Goal: Find specific page/section: Find specific page/section

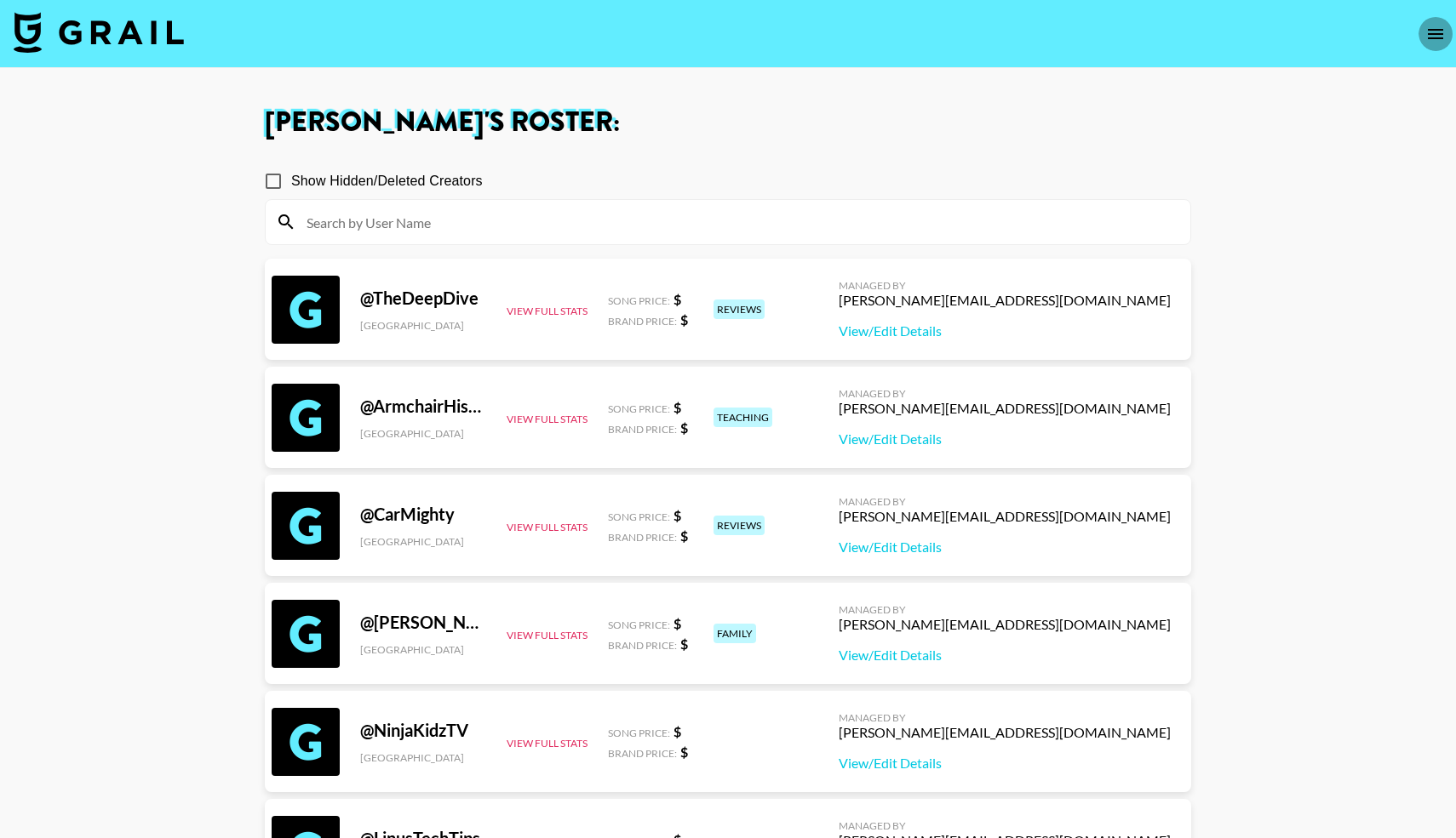
click at [1436, 39] on icon "open drawer" at bounding box center [1436, 34] width 21 height 21
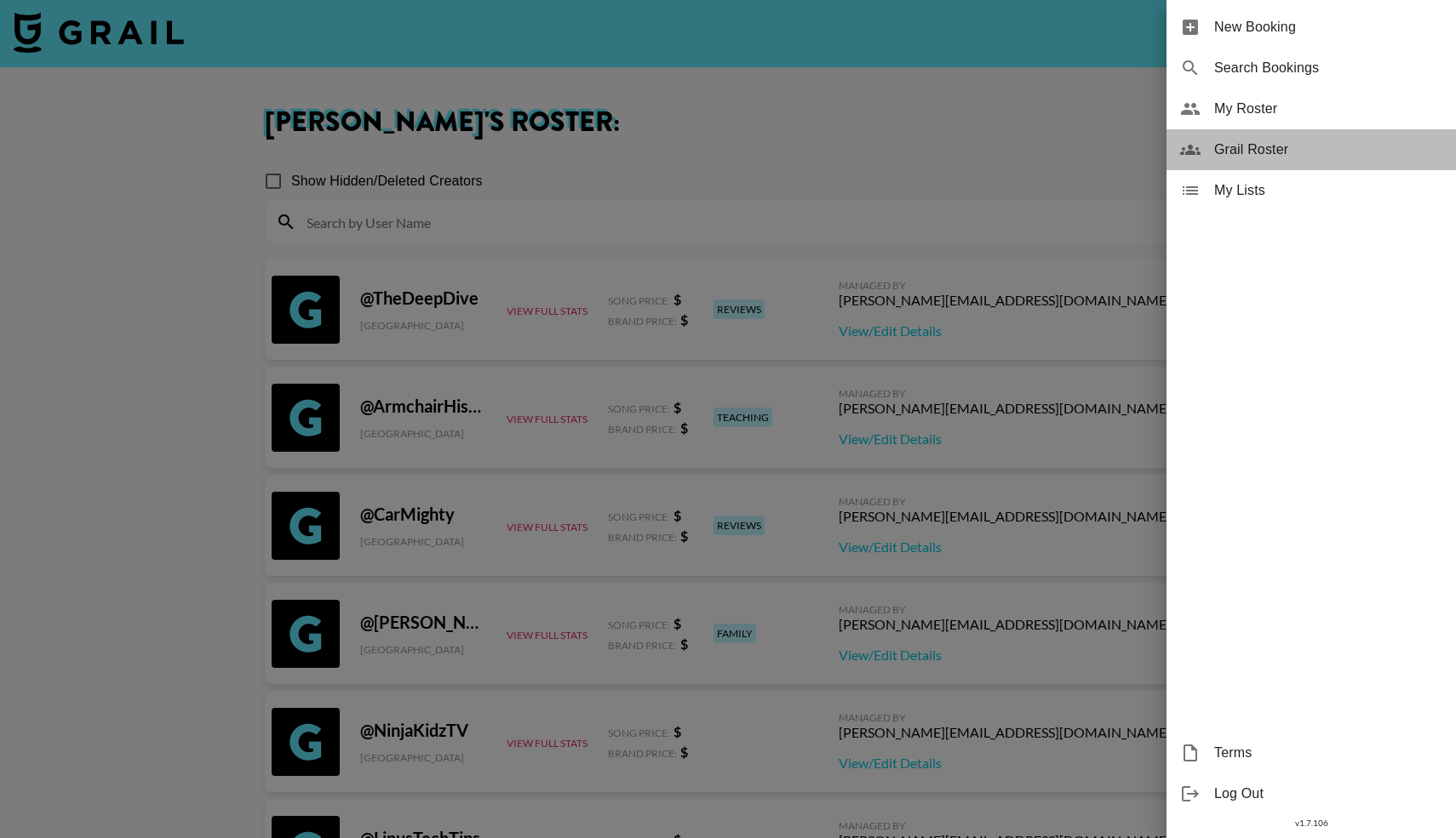
click at [1231, 146] on span "Grail Roster" at bounding box center [1328, 150] width 228 height 21
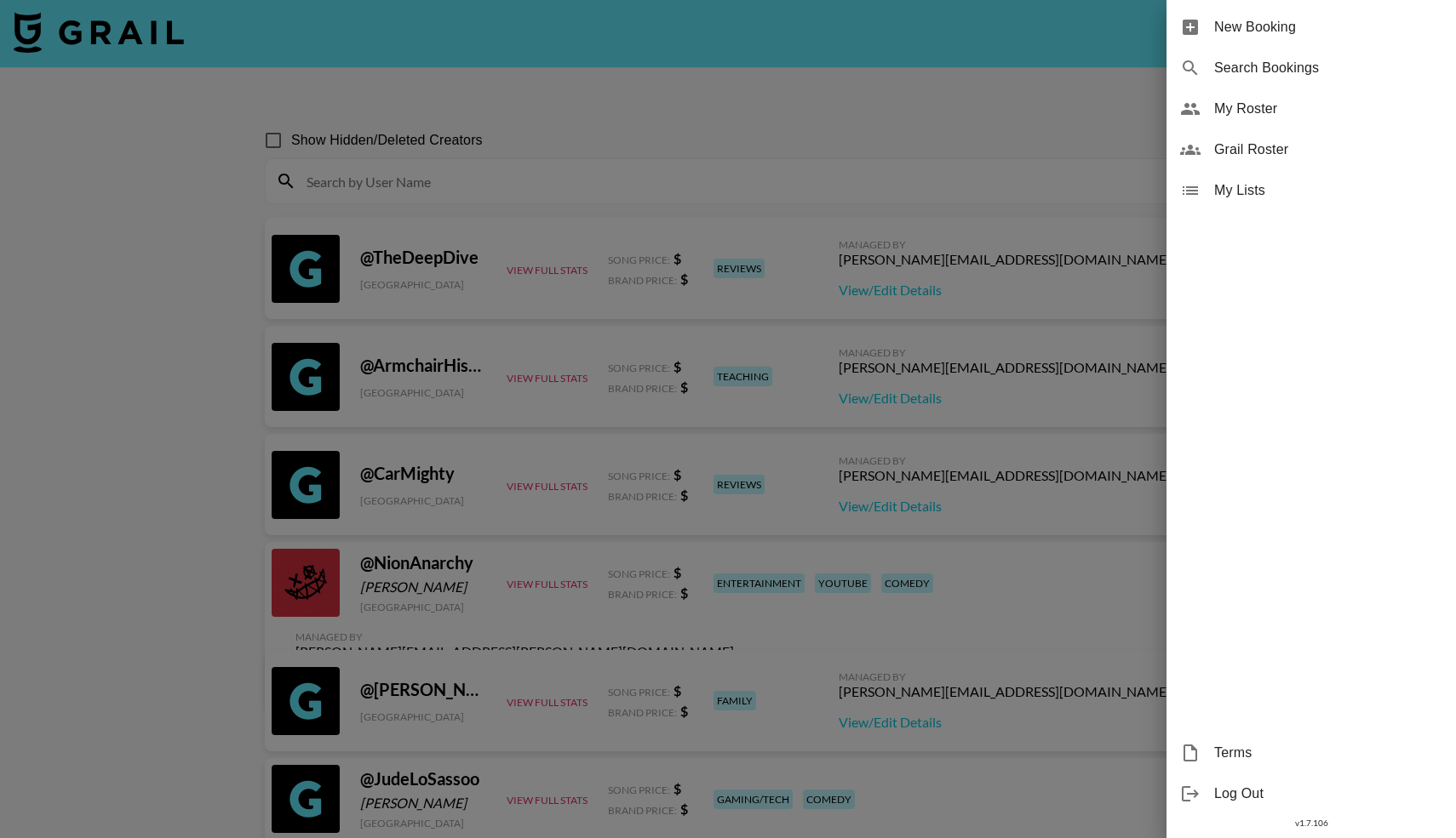
click at [406, 180] on div at bounding box center [728, 419] width 1456 height 838
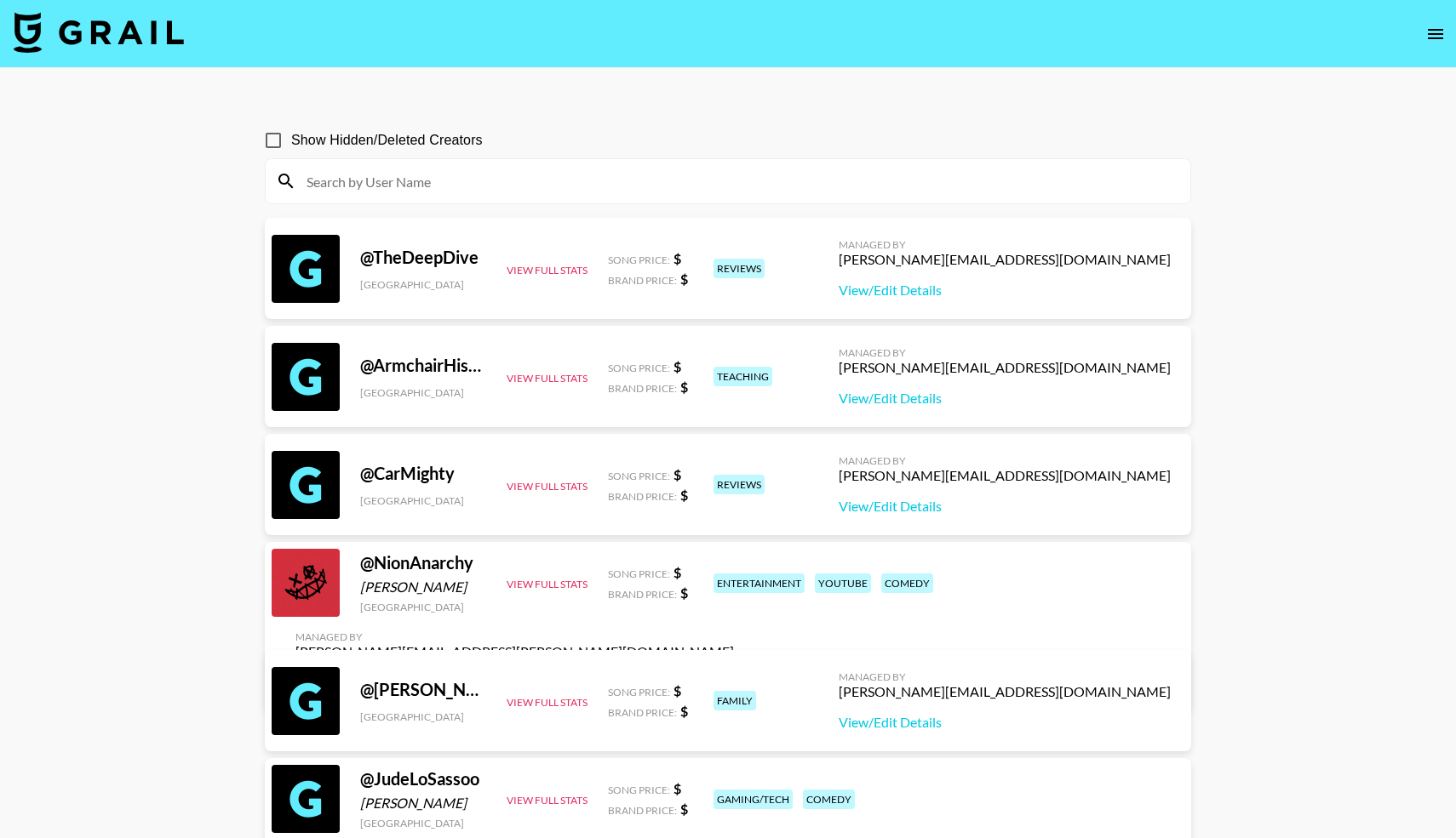
click at [406, 180] on input at bounding box center [738, 181] width 884 height 27
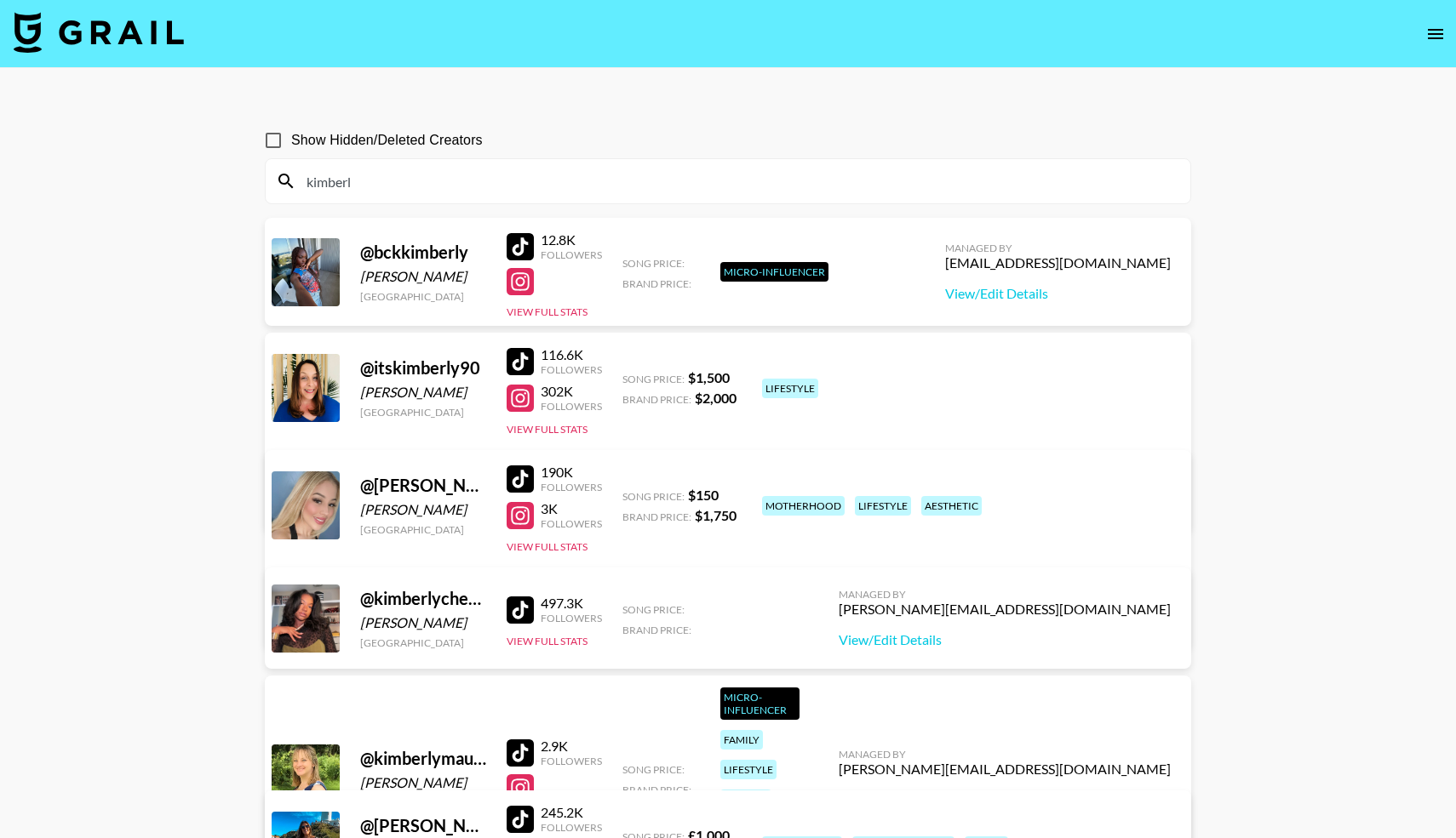
drag, startPoint x: 353, startPoint y: 189, endPoint x: 262, endPoint y: 193, distance: 91.1
click at [264, 192] on div "Show Hidden/Deleted Creators kimberl @ bckkimberly Asare France 12.8K Followers…" at bounding box center [728, 680] width 954 height 1144
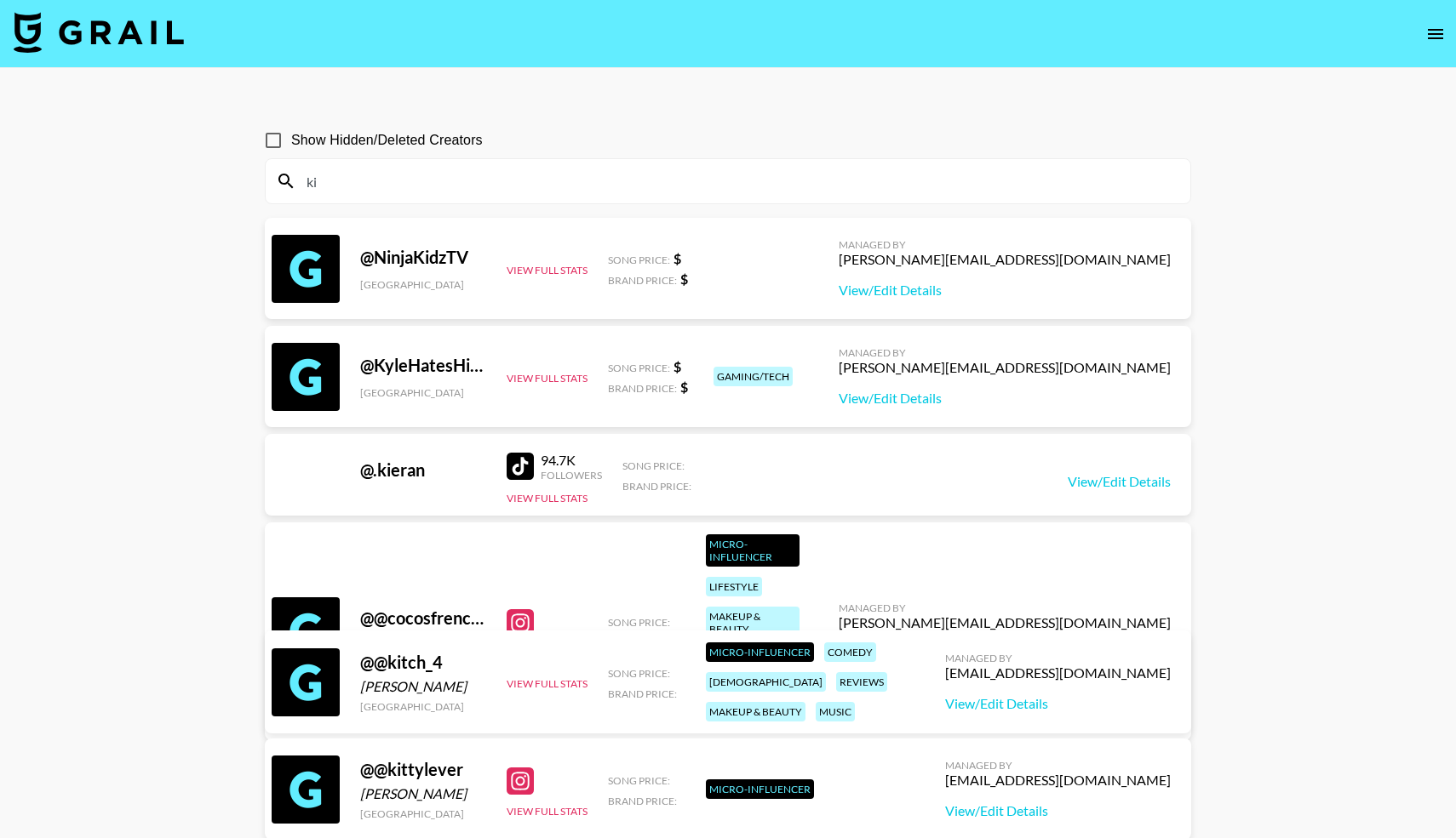
type input "k"
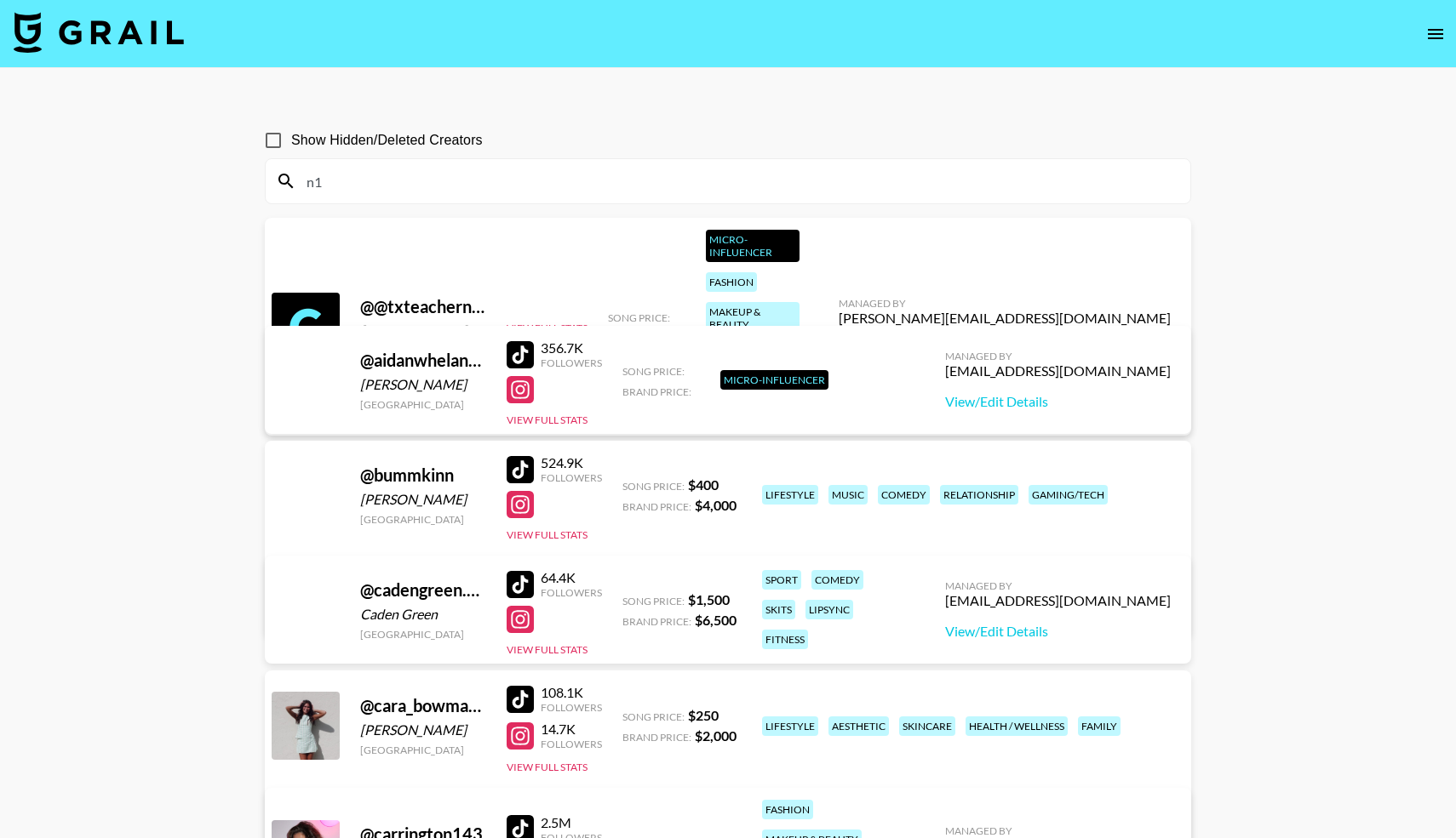
type input "n10"
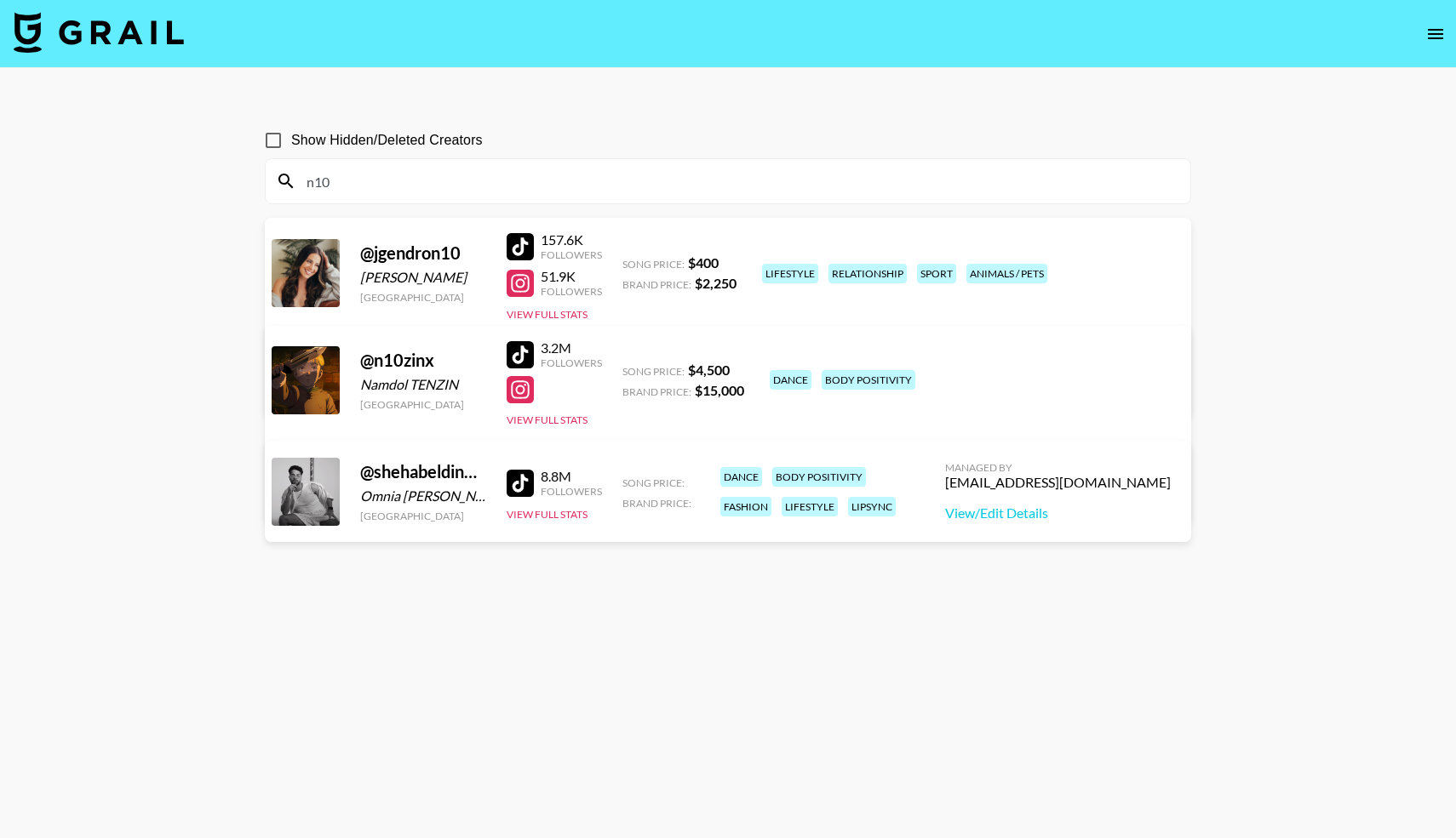
drag, startPoint x: 339, startPoint y: 183, endPoint x: 278, endPoint y: 183, distance: 61.0
click at [278, 183] on div "n10" at bounding box center [728, 181] width 924 height 44
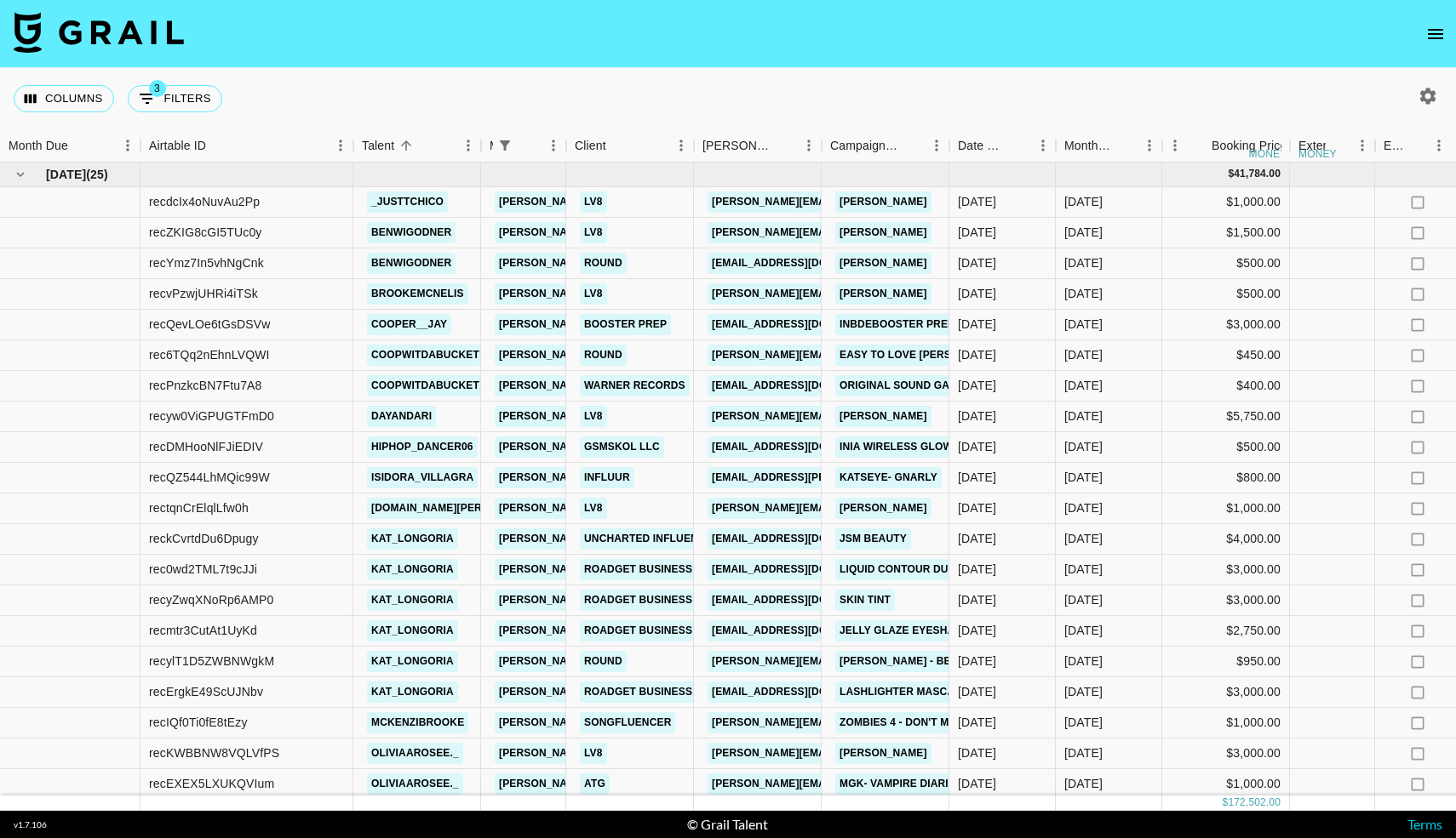
click at [1422, 34] on button "open drawer" at bounding box center [1435, 34] width 34 height 34
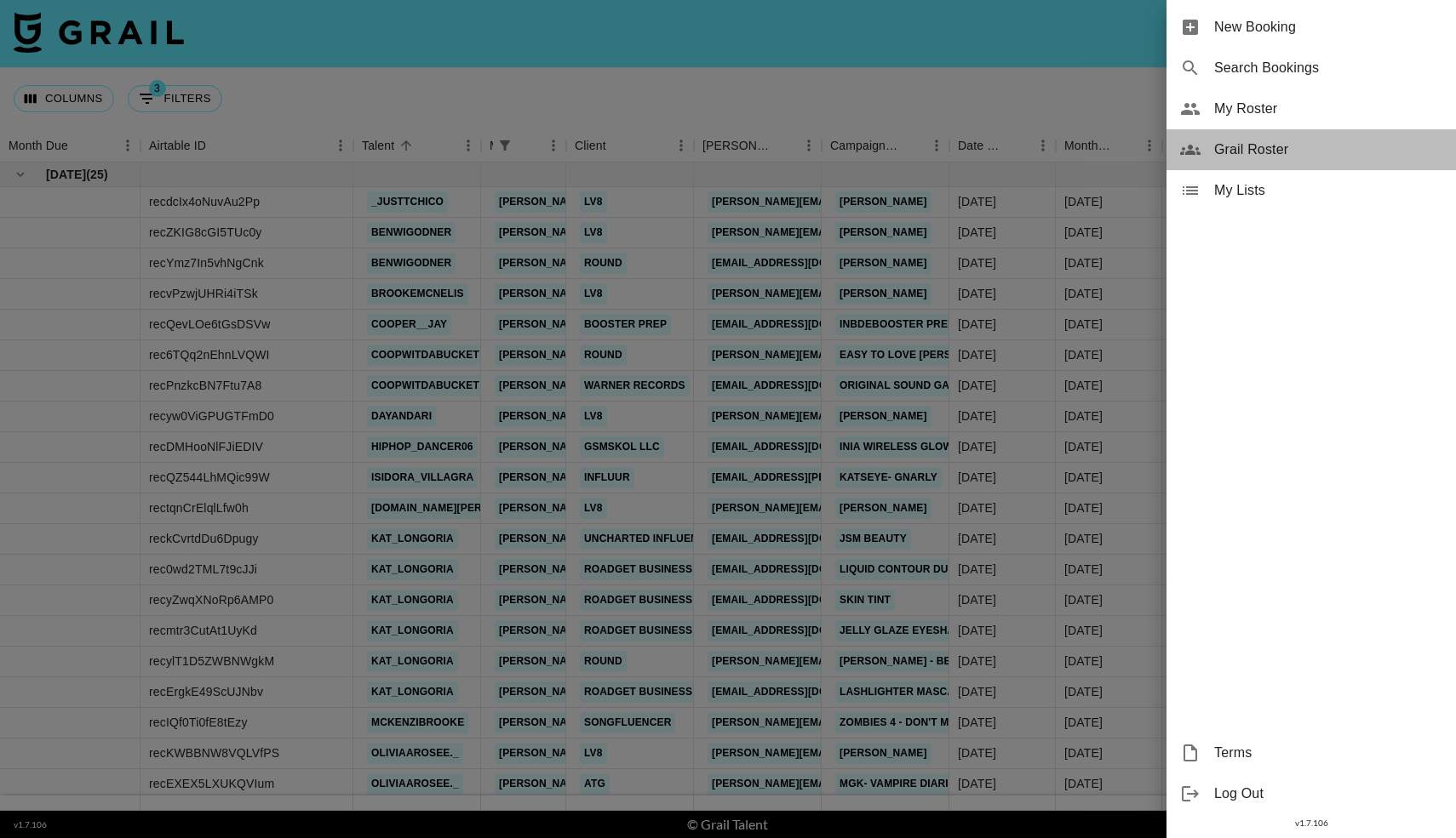
click at [1208, 148] on div "Grail Roster" at bounding box center [1311, 149] width 289 height 41
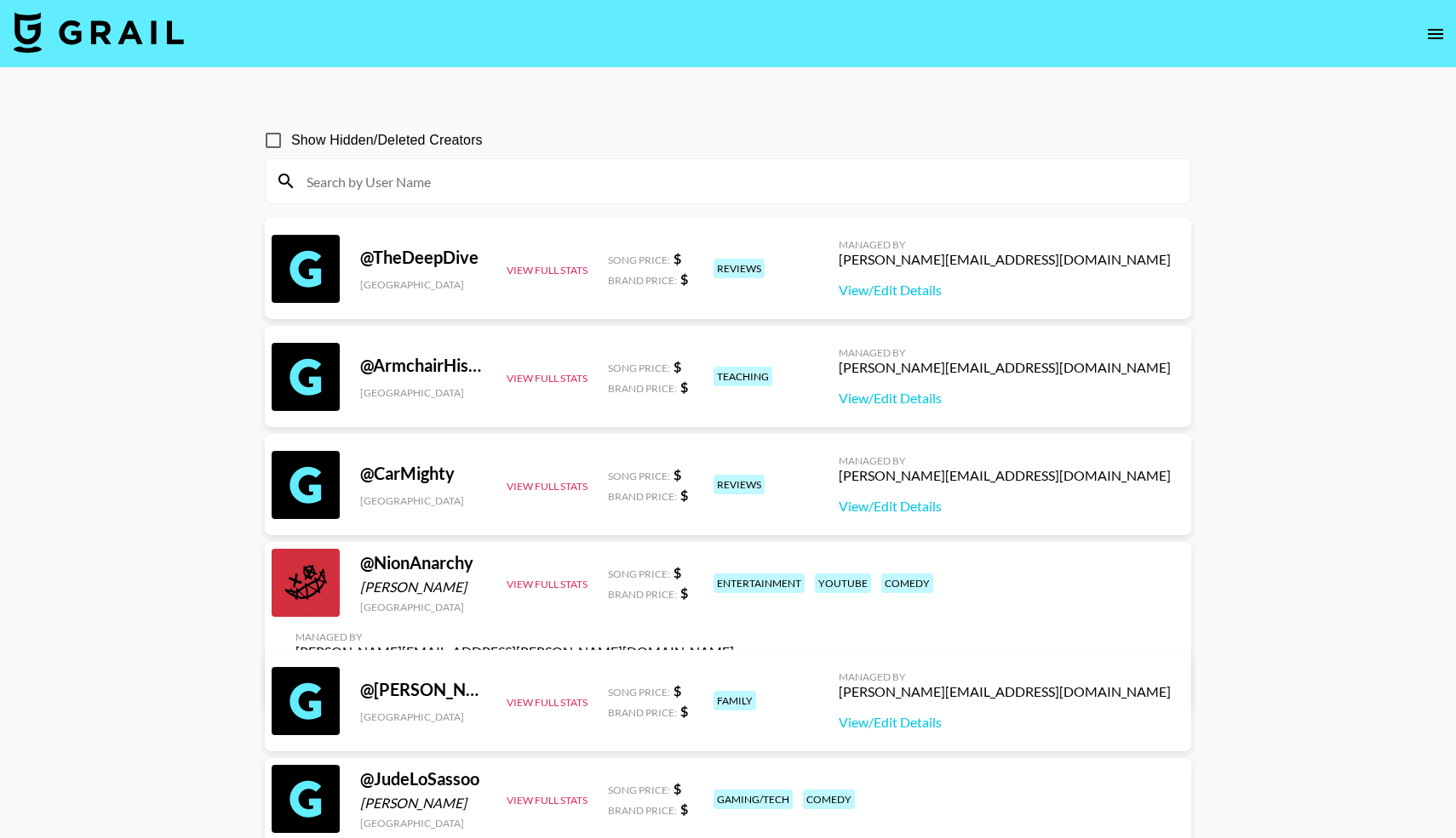
click at [647, 195] on div at bounding box center [728, 181] width 924 height 44
click at [641, 187] on input at bounding box center [738, 181] width 884 height 27
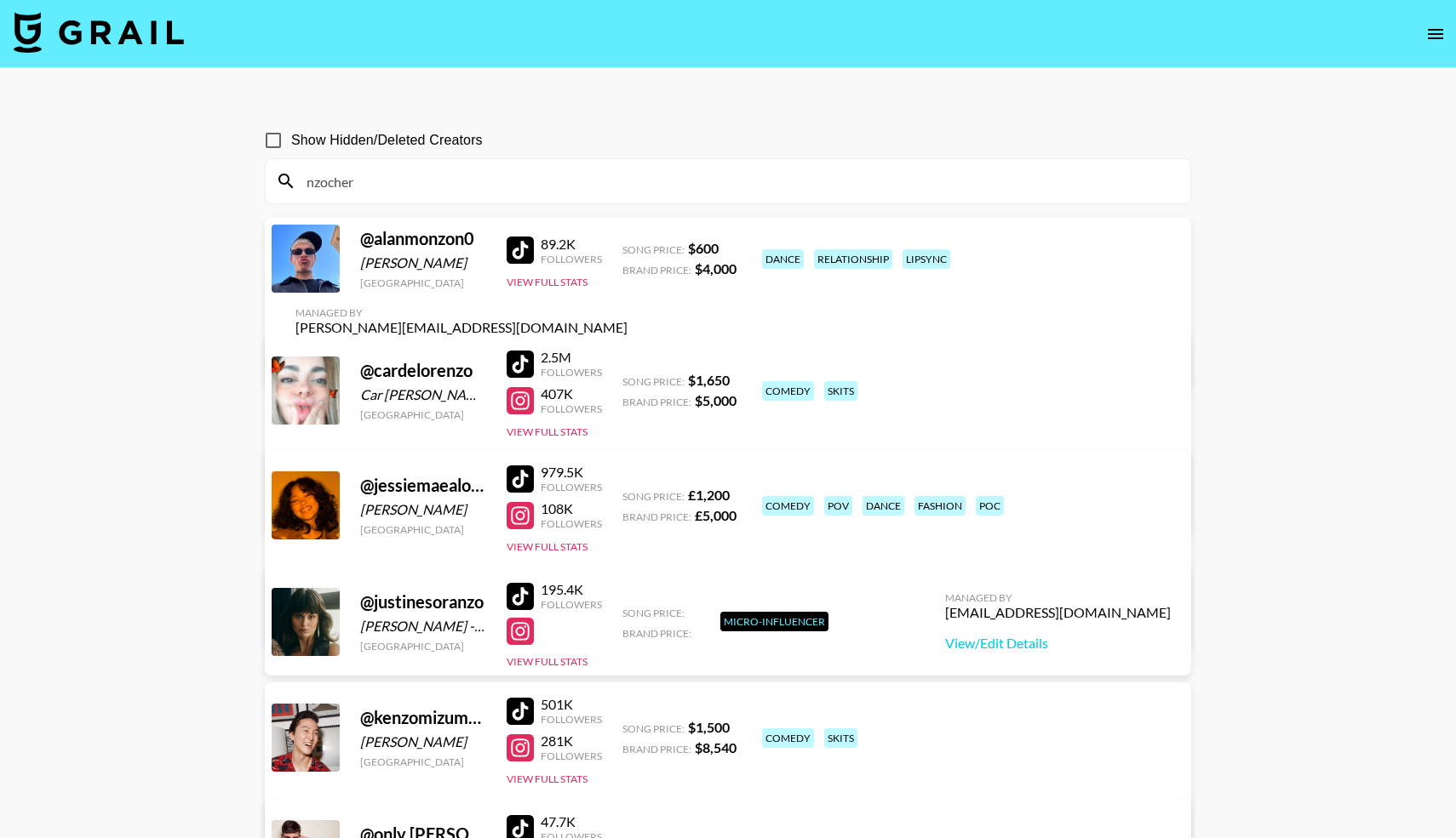
click at [337, 182] on input "nzocher" at bounding box center [738, 181] width 884 height 27
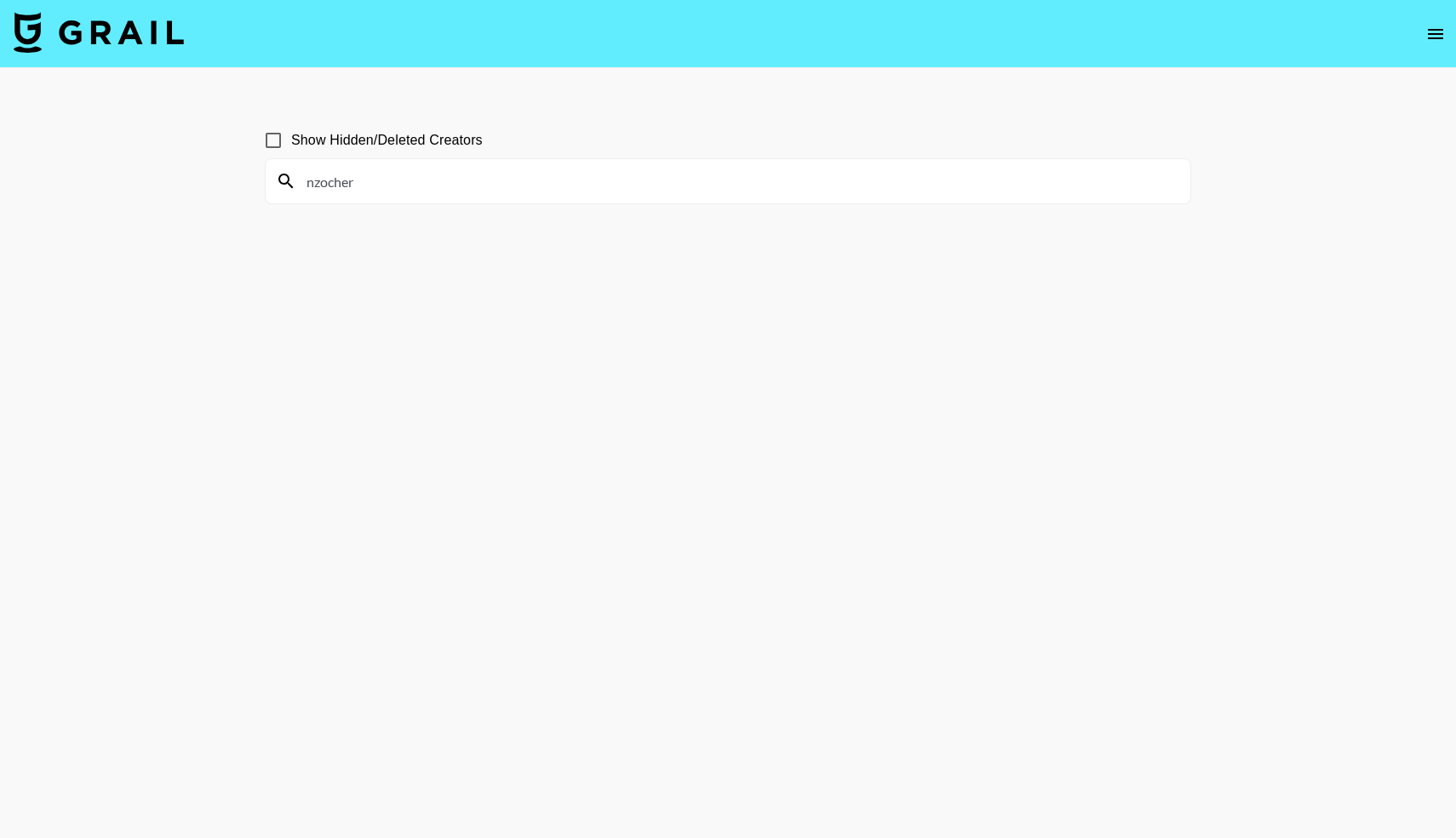
click at [374, 181] on input "nzocher" at bounding box center [738, 181] width 884 height 27
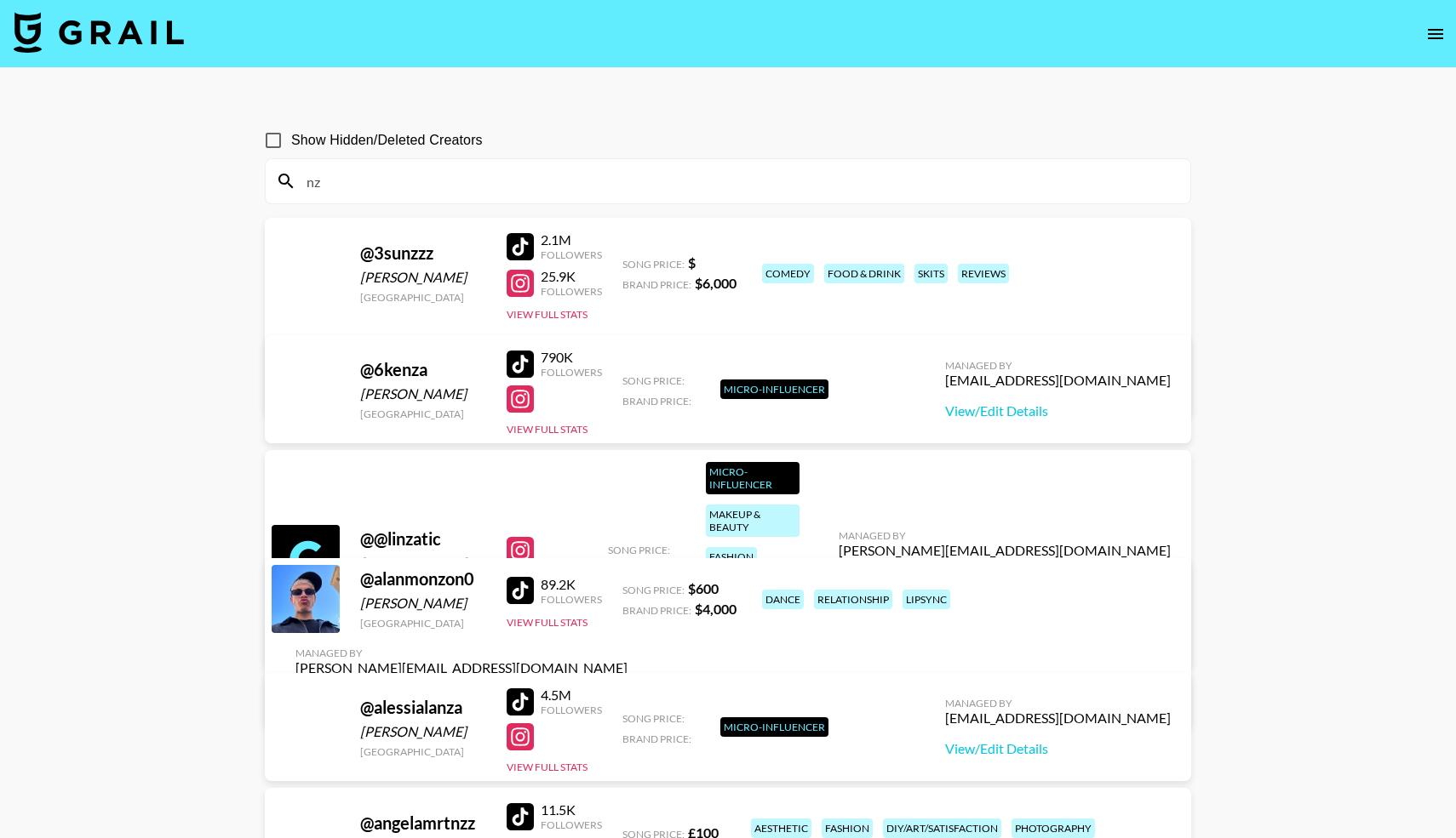
type input "n"
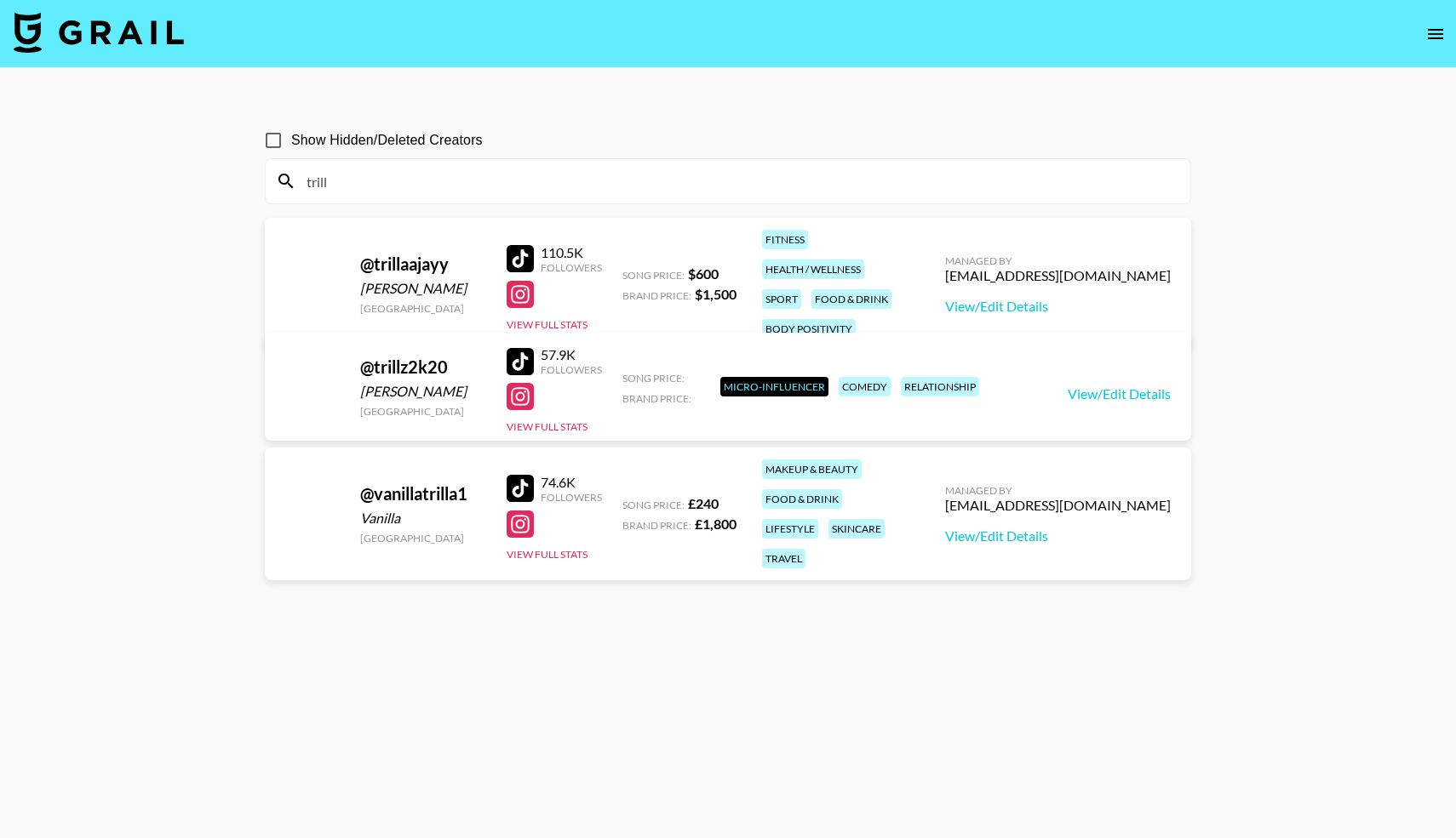
type input "trill"
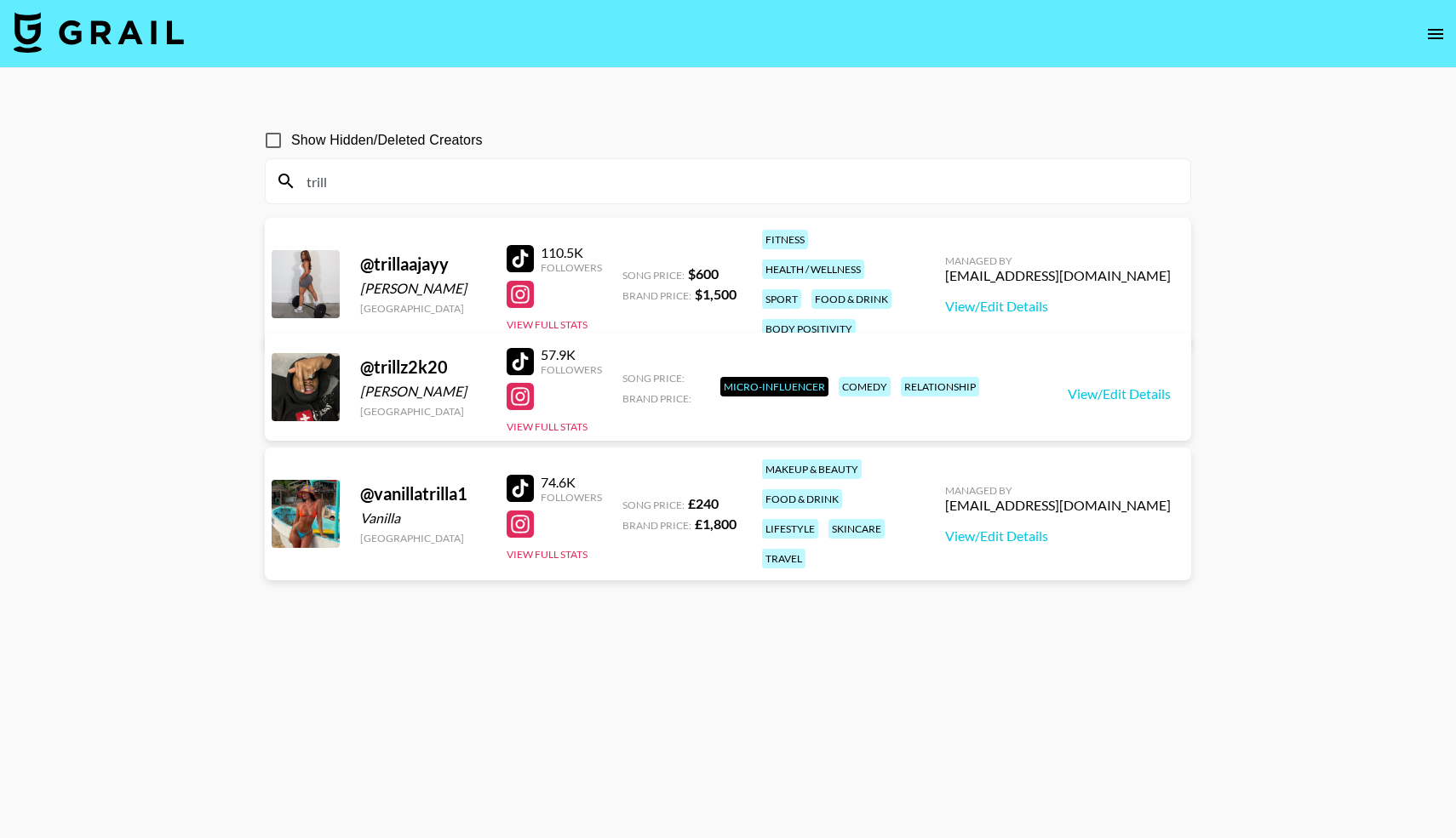
drag, startPoint x: 330, startPoint y: 180, endPoint x: 285, endPoint y: 180, distance: 45.0
click at [285, 180] on div "trill" at bounding box center [728, 181] width 924 height 44
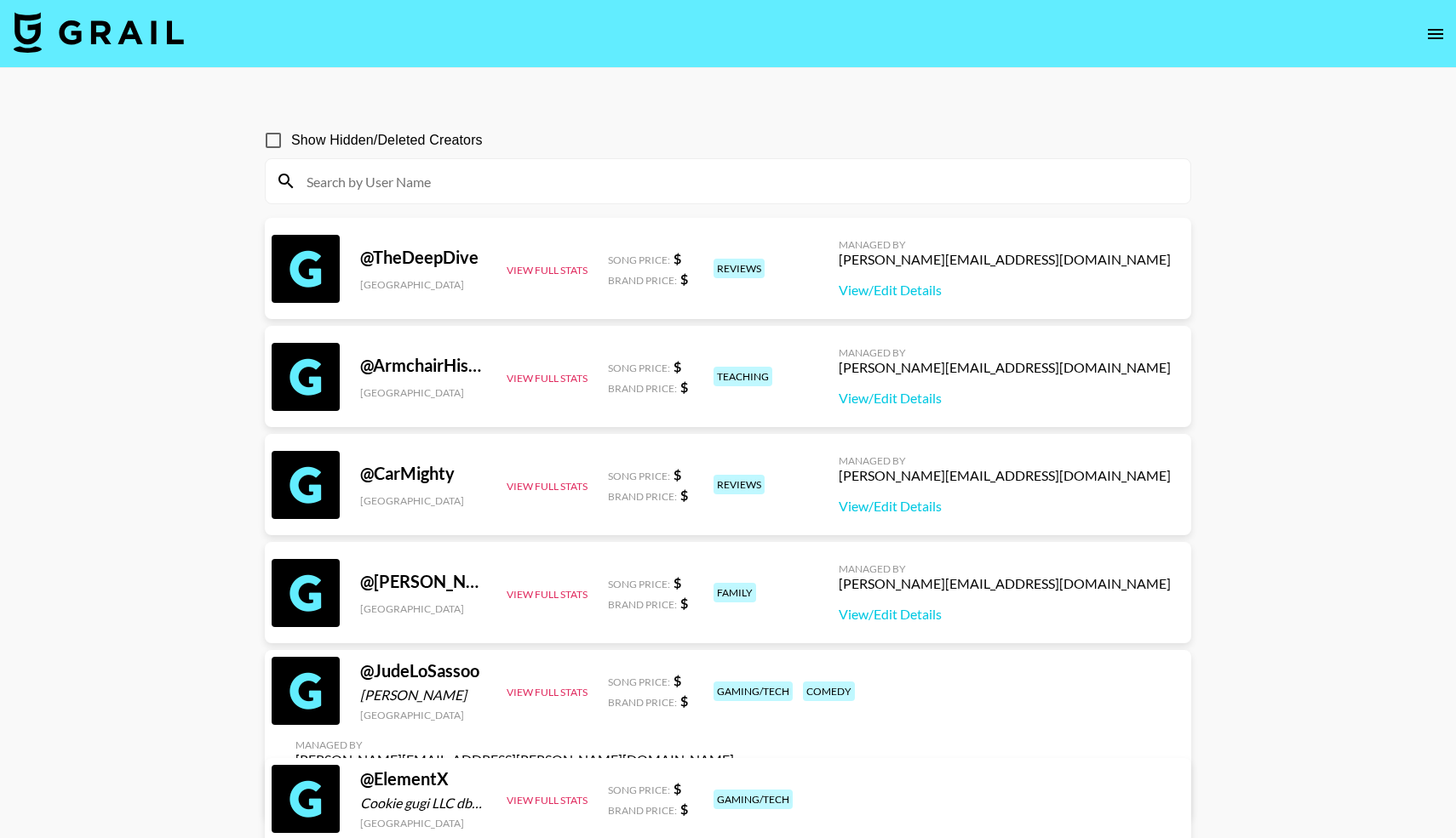
click at [105, 30] on img at bounding box center [99, 32] width 170 height 41
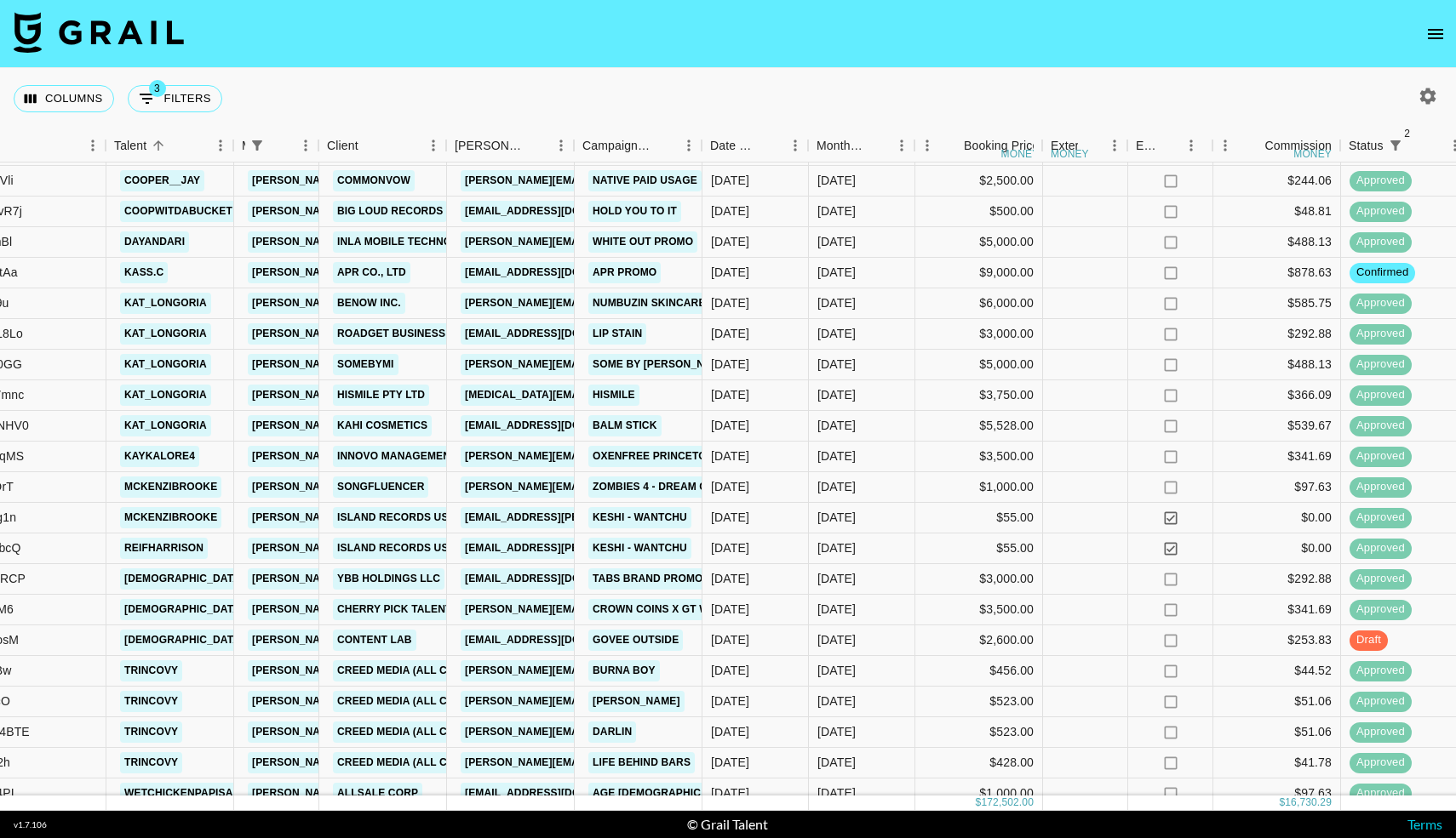
scroll to position [904, 244]
click at [1427, 40] on icon "open drawer" at bounding box center [1436, 34] width 21 height 21
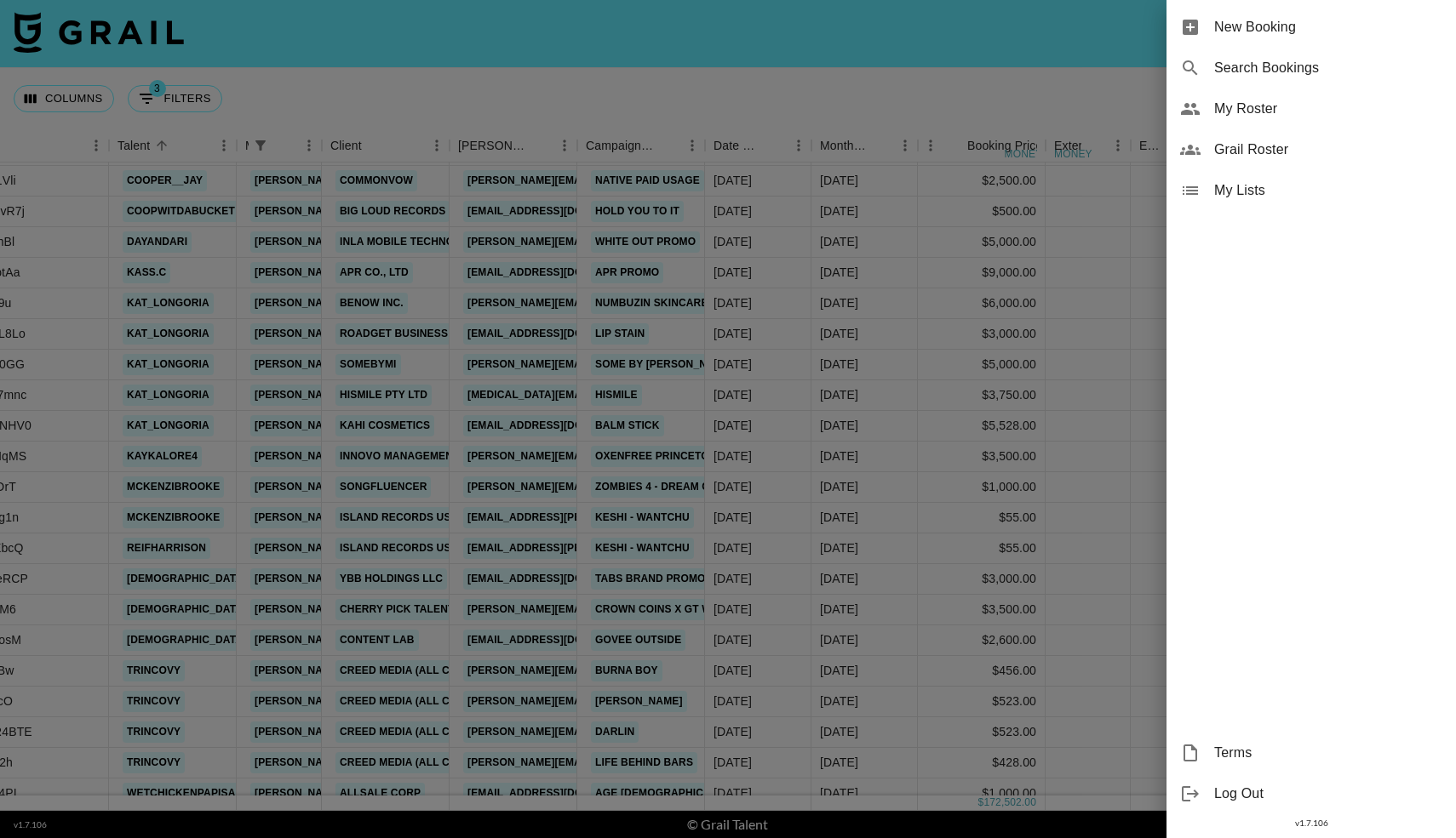
click at [1232, 110] on span "My Roster" at bounding box center [1328, 109] width 228 height 21
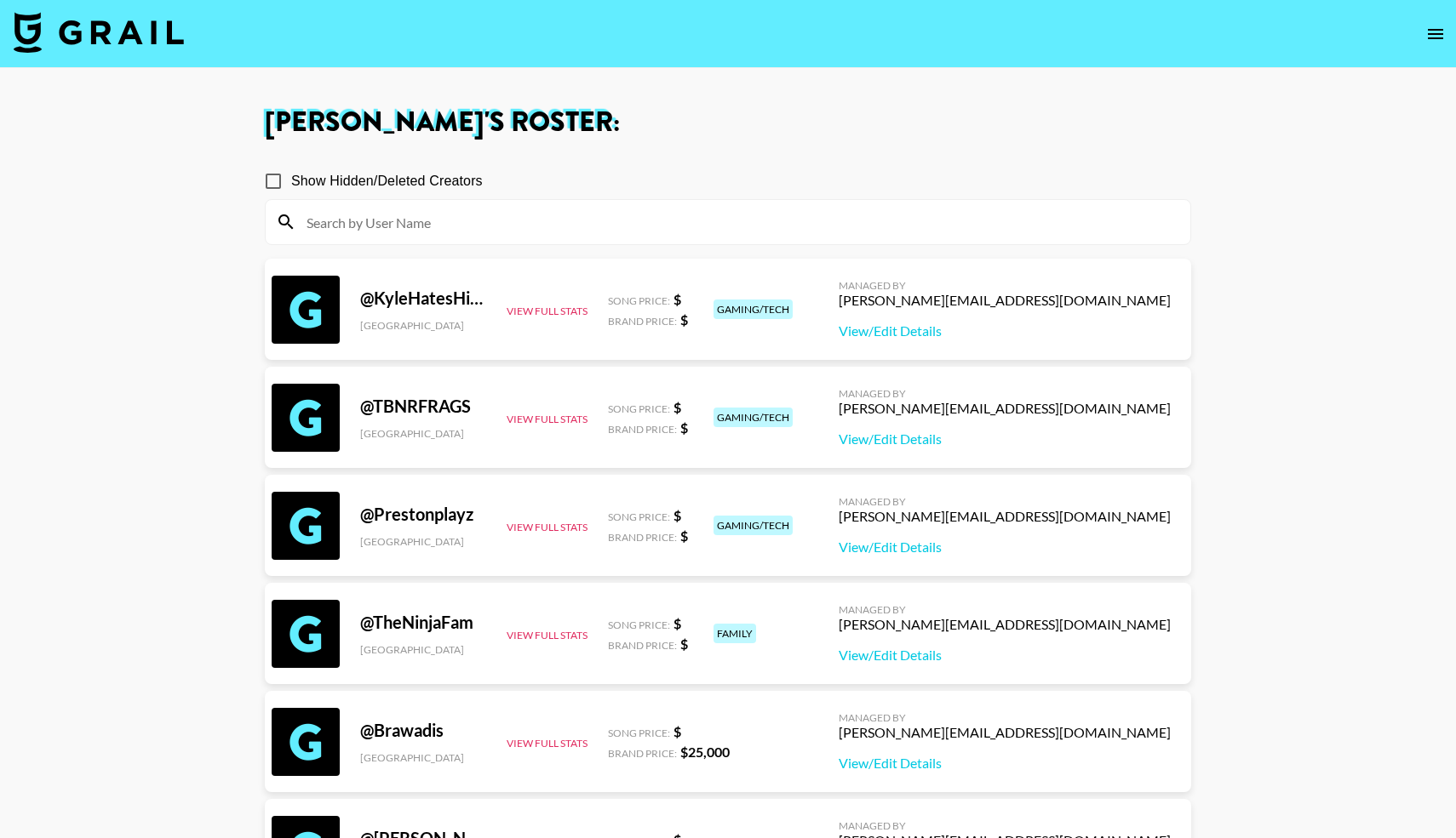
click at [528, 230] on input at bounding box center [738, 221] width 884 height 27
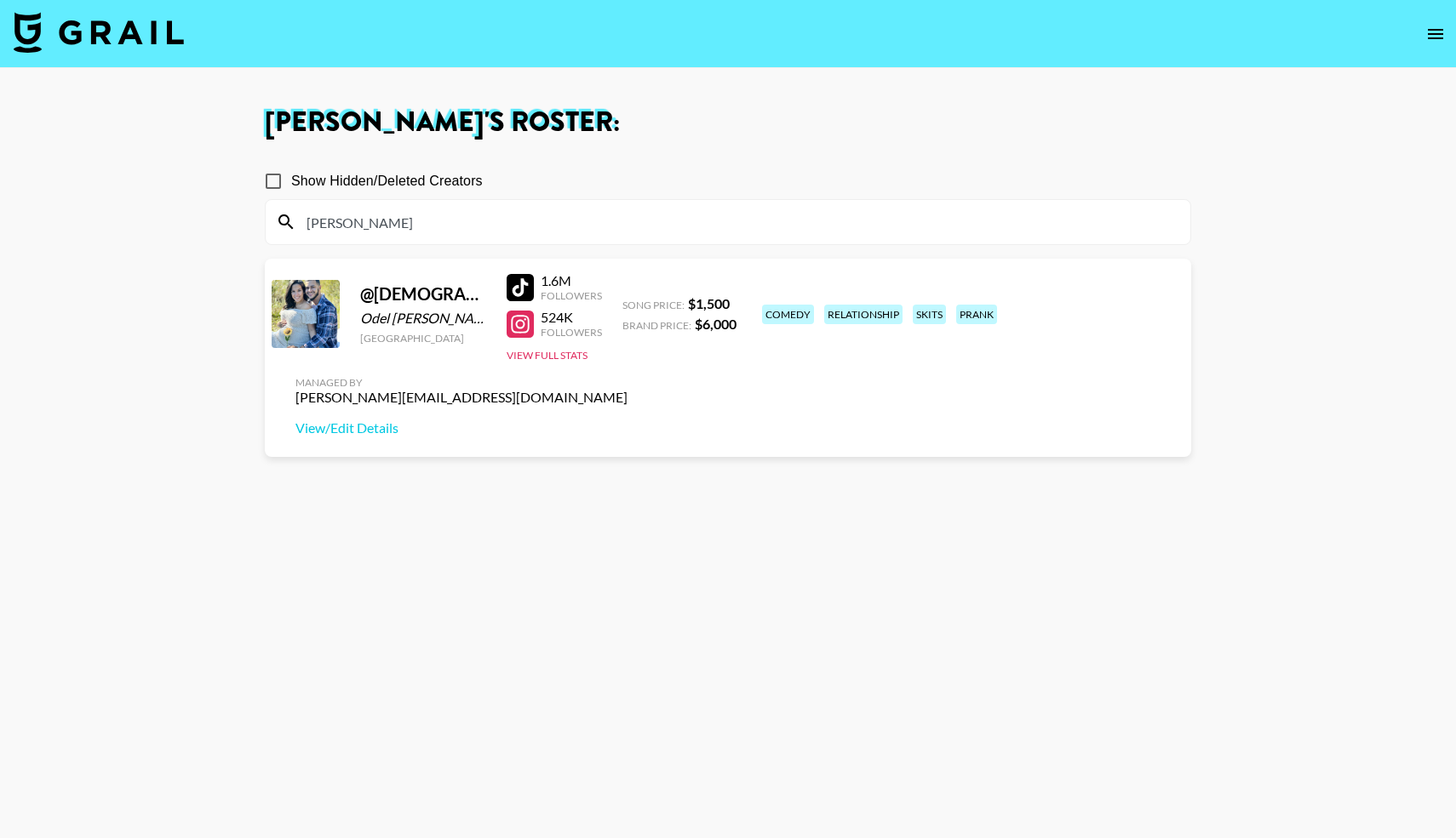
click at [529, 288] on div at bounding box center [520, 287] width 27 height 27
click at [525, 323] on div at bounding box center [520, 324] width 27 height 27
drag, startPoint x: 350, startPoint y: 230, endPoint x: 252, endPoint y: 221, distance: 98.4
click at [246, 233] on main "[PERSON_NAME] 's Roster: Show Hidden/Deleted Creators [PERSON_NAME] @ theoterof…" at bounding box center [728, 480] width 1456 height 825
type input "o"
